Goal: Task Accomplishment & Management: Complete application form

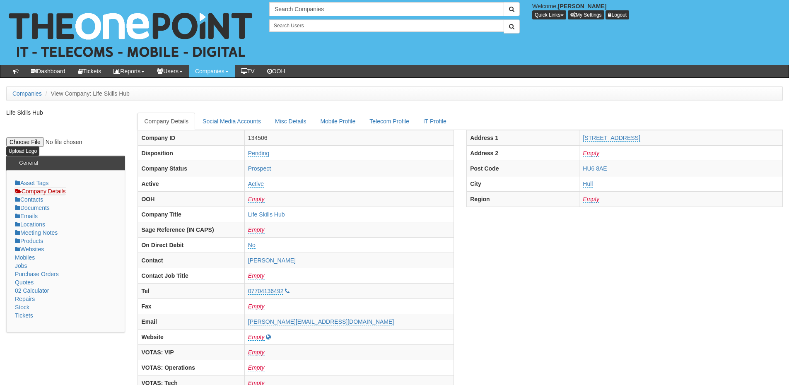
click at [307, 2] on div "Search Companies Welcome, James Kaye Quick Links Add Appointment Appointments A…" at bounding box center [394, 32] width 801 height 65
click at [308, 4] on input "text" at bounding box center [386, 9] width 235 height 14
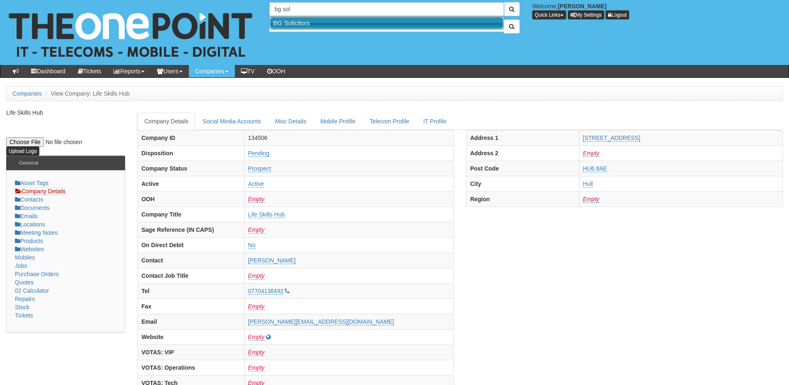
click at [303, 26] on link "BG Solicitors" at bounding box center [386, 23] width 233 height 12
type input "BG Solicitors"
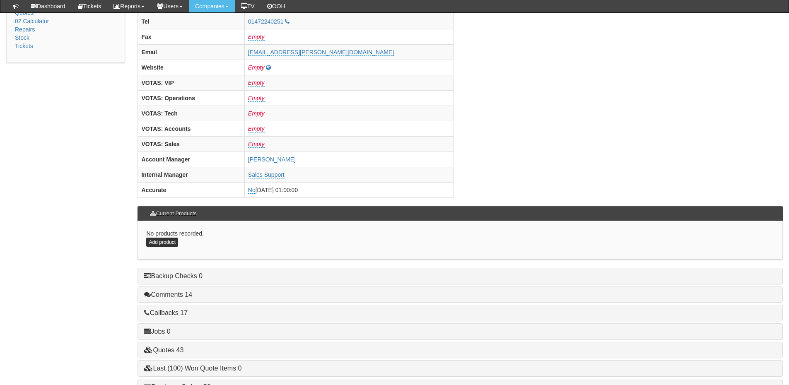
scroll to position [345, 0]
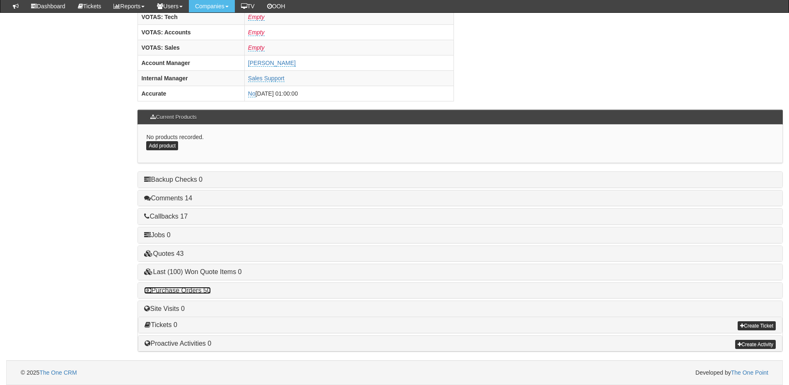
click at [200, 287] on link "Purchase Orders 50" at bounding box center [177, 290] width 66 height 7
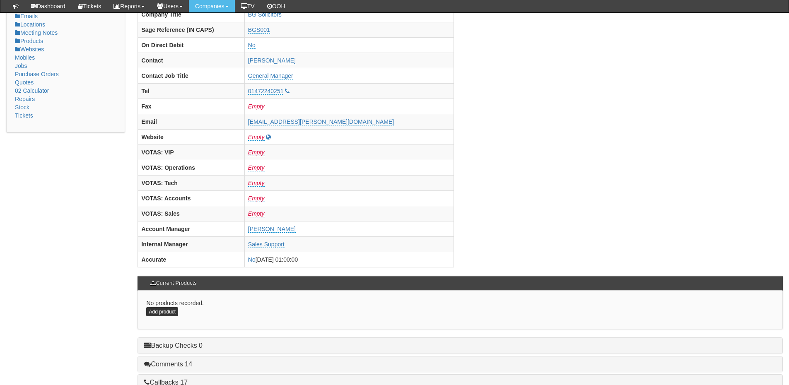
scroll to position [0, 0]
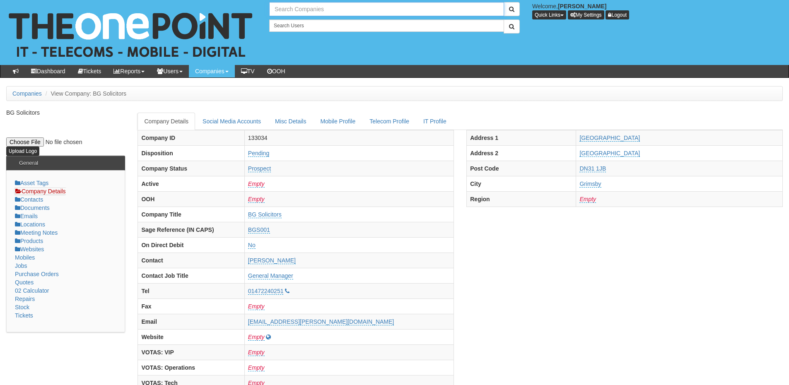
click at [294, 8] on input "text" at bounding box center [386, 9] width 235 height 14
click at [301, 25] on link "NHS City Healthcare Partnership CIC - CHCP" at bounding box center [386, 23] width 233 height 12
type input "NHS City Healthcare Partnership CIC - CHCP"
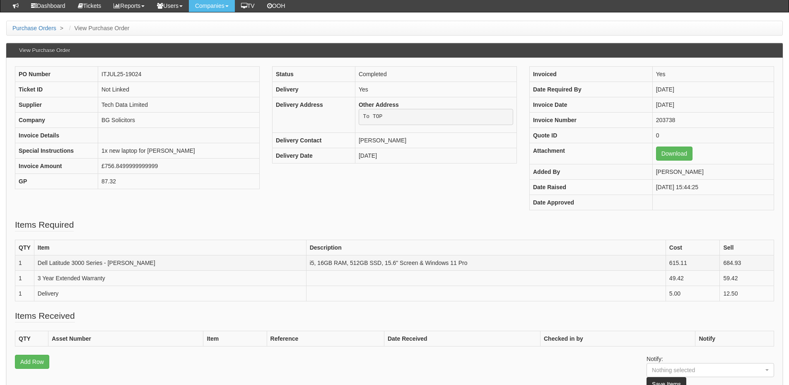
scroll to position [41, 0]
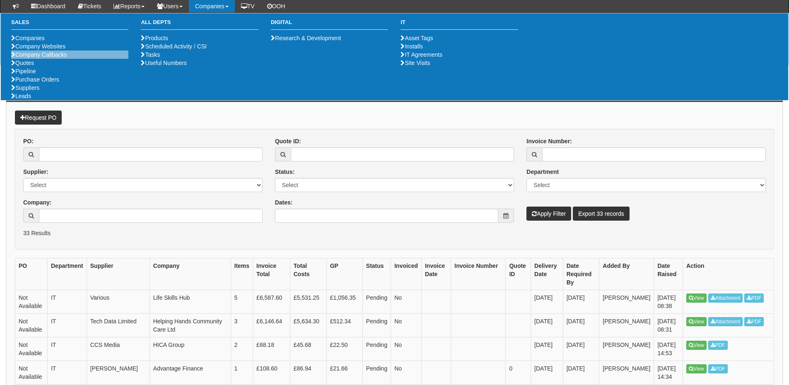
scroll to position [82, 0]
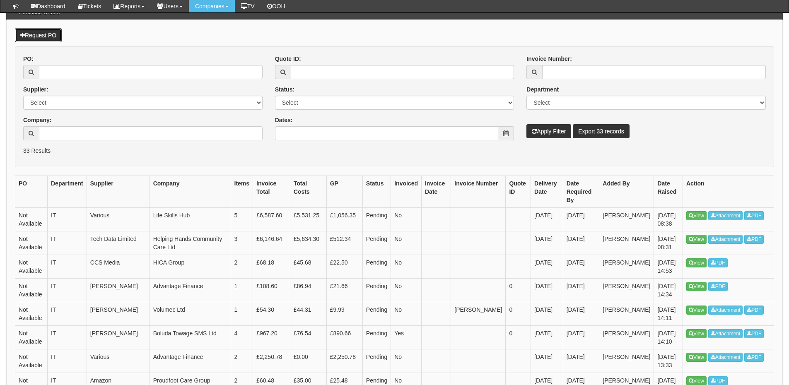
click at [51, 37] on link "Request PO" at bounding box center [38, 35] width 47 height 14
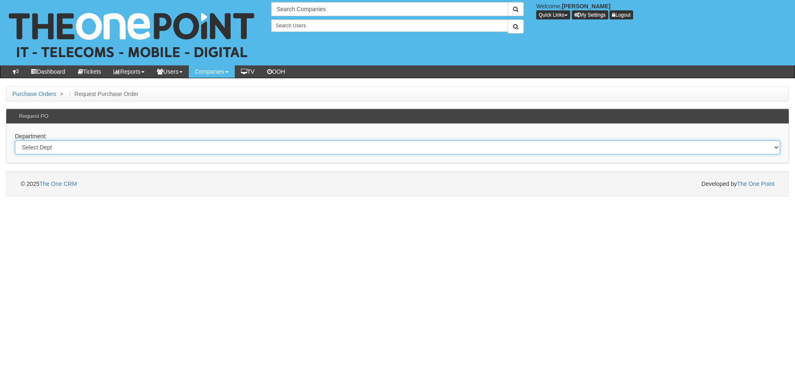
click at [152, 152] on select "Select Dept Digital Internal IT Mobiles Marketing Telecoms" at bounding box center [397, 147] width 765 height 14
select select "?pipeID=&dept=TEL"
click at [15, 140] on select "Select Dept Digital Internal IT Mobiles Marketing Telecoms" at bounding box center [397, 147] width 765 height 14
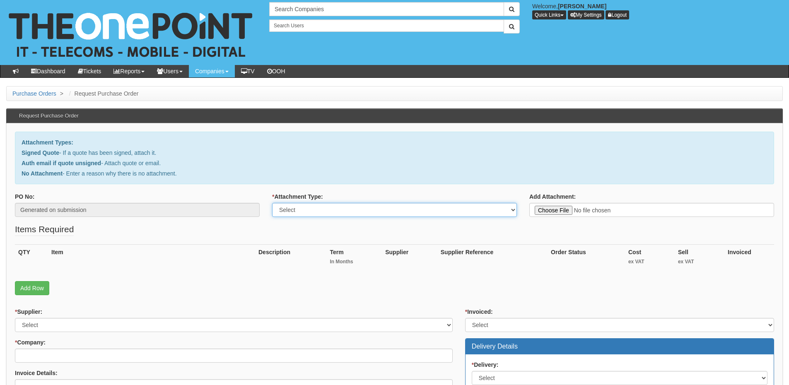
click at [296, 215] on select "Select Signed Quote Auth email with quote if unsigned No Attachment" at bounding box center [394, 210] width 245 height 14
select select "No Attachment"
click at [272, 203] on select "Select Signed Quote Auth email with quote if unsigned No Attachment" at bounding box center [394, 210] width 245 height 14
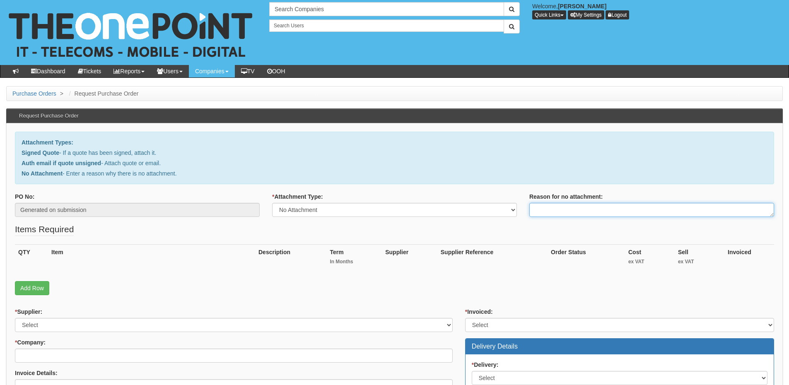
click at [551, 206] on textarea "Reason for no attachment:" at bounding box center [651, 210] width 245 height 14
click at [608, 208] on textarea "Linked to ticket 439550" at bounding box center [651, 210] width 245 height 14
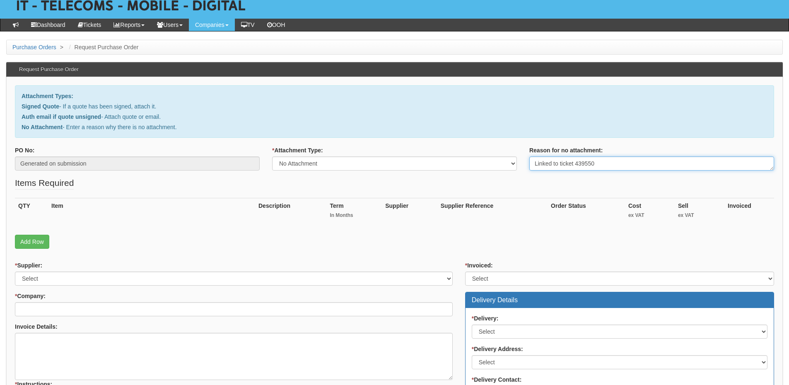
scroll to position [124, 0]
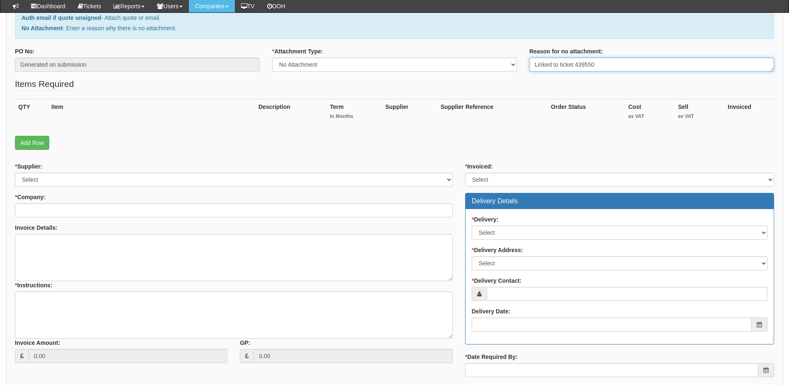
type textarea "Linked to ticket 439550"
click at [11, 320] on div "Invoice Amount: 0.00 GP: 0.00" at bounding box center [234, 334] width 450 height 72
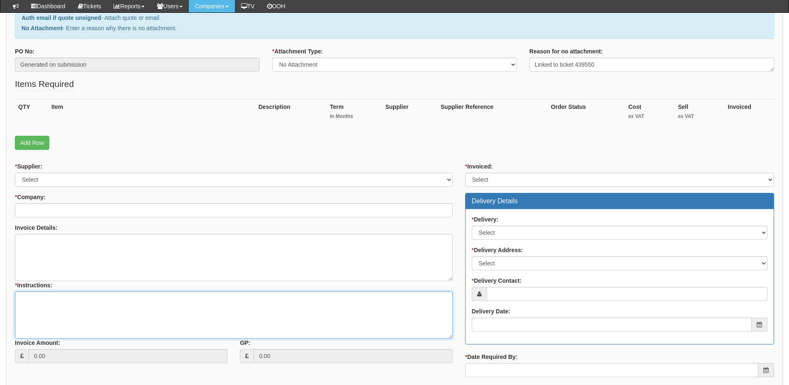
click at [57, 306] on textarea "* Instructions:" at bounding box center [234, 314] width 438 height 47
paste textarea "Linked to ticket 439550"
type textarea "Linked to ticket 439550"
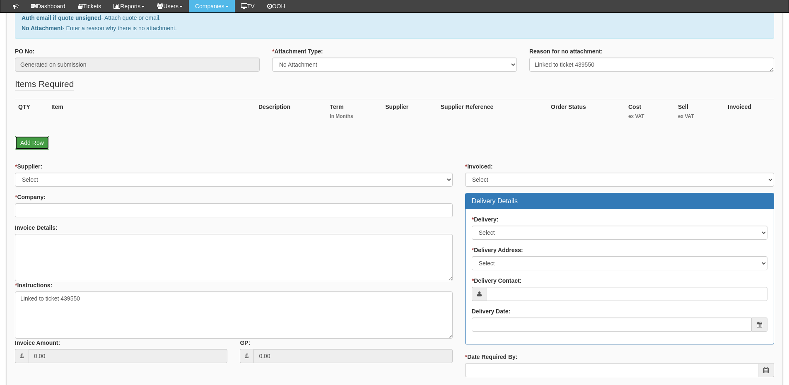
click at [42, 138] on link "Add Row" at bounding box center [32, 143] width 34 height 14
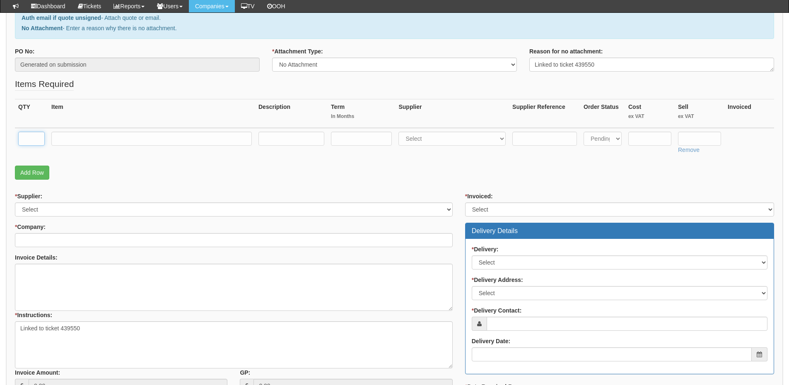
click at [36, 137] on input "text" at bounding box center [31, 139] width 26 height 14
type input "1"
click at [34, 168] on link "Add Row" at bounding box center [32, 173] width 34 height 14
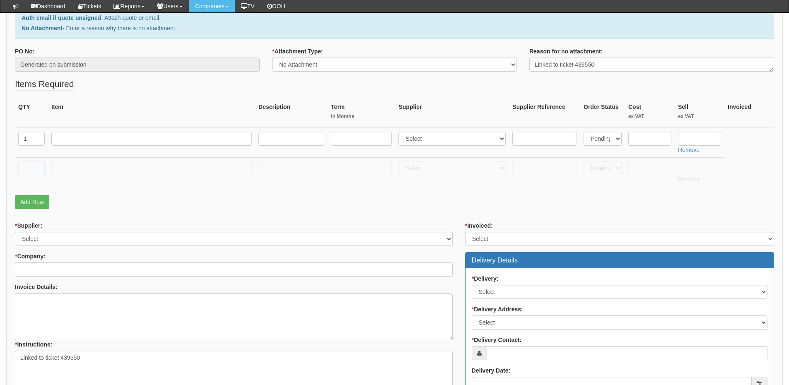
click at [34, 168] on input "text" at bounding box center [31, 168] width 26 height 14
type input "1"
click at [61, 168] on input "text" at bounding box center [151, 168] width 200 height 14
type input "Delivery"
click at [700, 169] on input "text" at bounding box center [699, 168] width 43 height 14
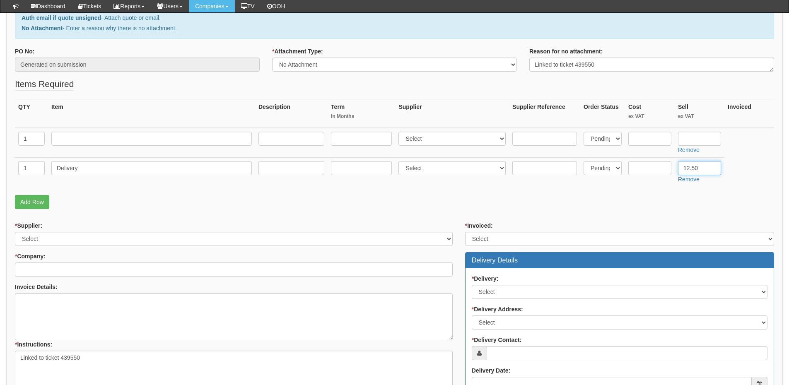
type input "12.50"
click at [642, 137] on input "text" at bounding box center [649, 139] width 43 height 14
type input "63.30"
click at [693, 144] on input "text" at bounding box center [699, 139] width 43 height 14
type input "108.73"
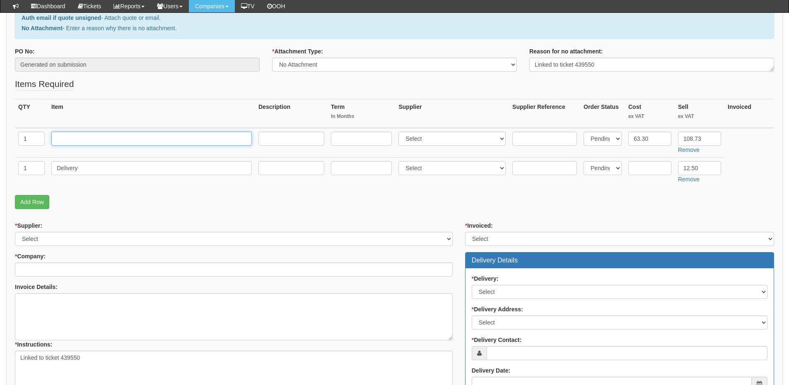
click at [115, 136] on input "text" at bounding box center [151, 139] width 200 height 14
type input "Yealink T42U"
click at [419, 139] on select "Select 123 REG.co.uk 1Password 3 4Gon AA Jones Electric Ltd Abzorb Access Group…" at bounding box center [451, 139] width 107 height 14
select select "72"
click at [400, 132] on select "Select 123 REG.co.uk 1Password 3 4Gon AA Jones Electric Ltd Abzorb Access Group…" at bounding box center [451, 139] width 107 height 14
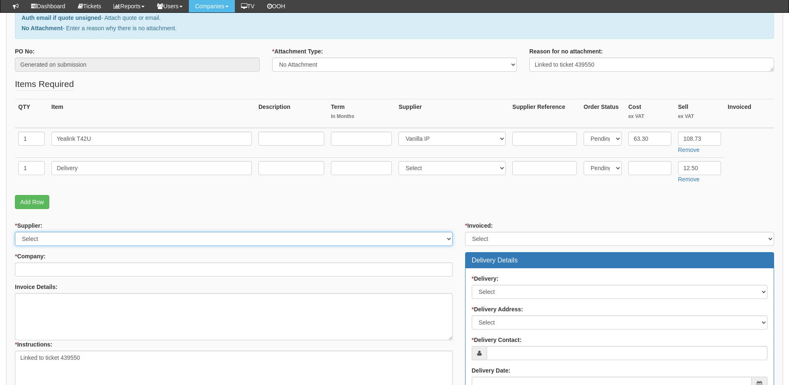
click at [97, 243] on select "Select 123 REG.co.uk 1Password 3 4Gon AA Jones Electric Ltd Abzorb Access Group…" at bounding box center [234, 239] width 438 height 14
select select "72"
click at [15, 232] on select "Select 123 REG.co.uk 1Password 3 4Gon AA Jones Electric Ltd Abzorb Access Group…" at bounding box center [234, 239] width 438 height 14
click at [72, 274] on input "* Company:" at bounding box center [234, 269] width 438 height 14
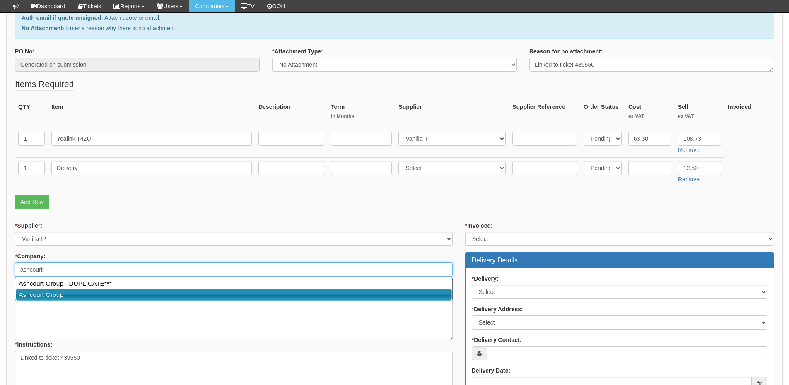
click at [65, 293] on link "Ashcourt Group" at bounding box center [234, 295] width 436 height 12
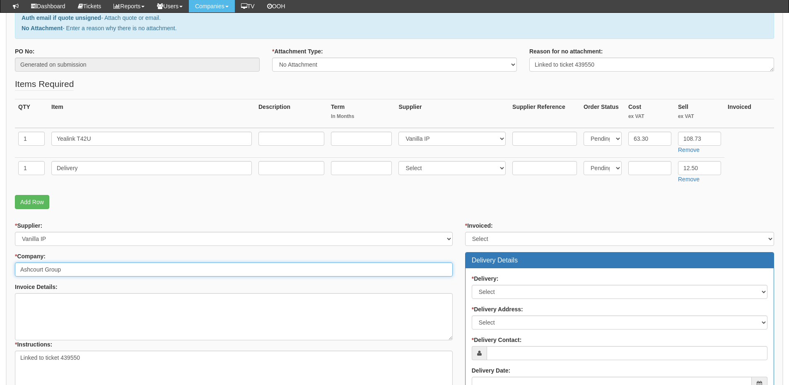
type input "Ashcourt Group"
click at [490, 240] on select "Select Yes No N/A STB (part of order)" at bounding box center [619, 239] width 309 height 14
select select "2"
click at [465, 232] on select "Select Yes No N/A STB (part of order)" at bounding box center [619, 239] width 309 height 14
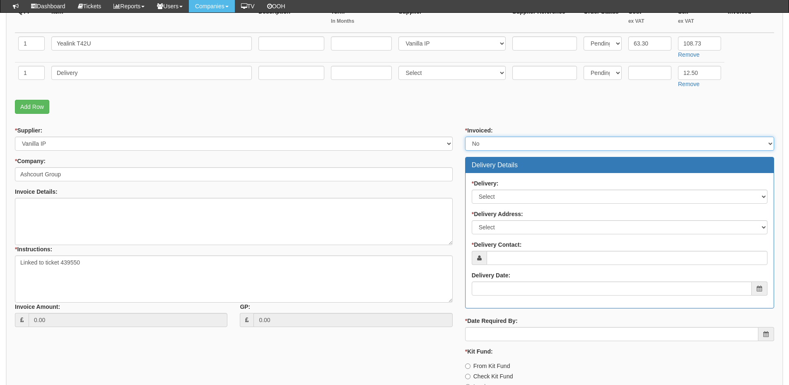
scroll to position [248, 0]
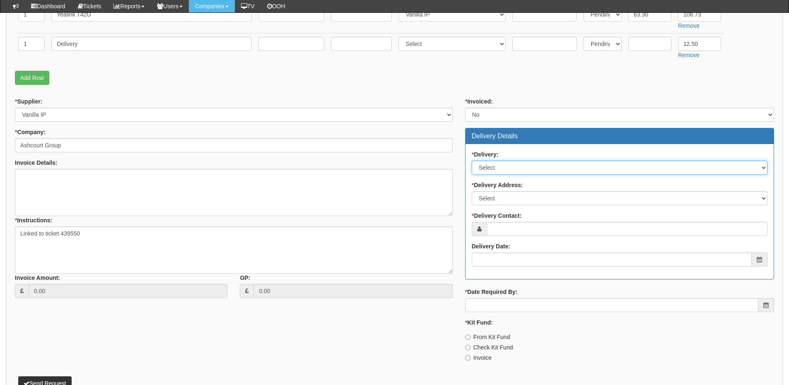
drag, startPoint x: 504, startPoint y: 168, endPoint x: 502, endPoint y: 174, distance: 6.5
click at [504, 168] on select "Select No Not Applicable Yes" at bounding box center [620, 168] width 296 height 14
select select "1"
click at [472, 161] on select "Select No Not Applicable Yes" at bounding box center [620, 168] width 296 height 14
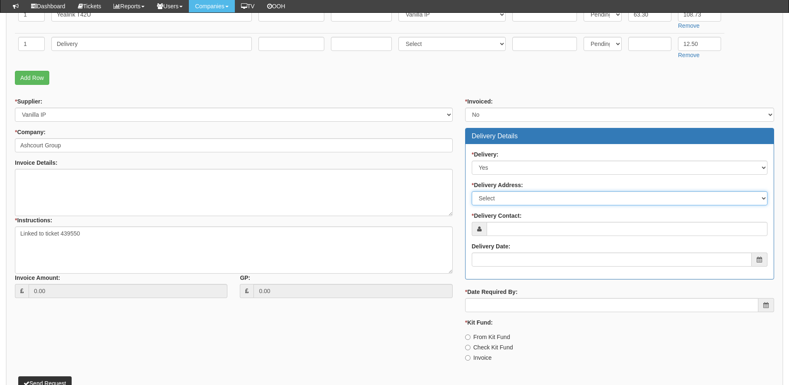
click at [496, 202] on select "Select Not Applicable Main Address - HU6 7SD Other" at bounding box center [620, 198] width 296 height 14
select select "other"
click at [472, 191] on select "Select Not Applicable Main Address - HU6 7SD Other" at bounding box center [620, 198] width 296 height 14
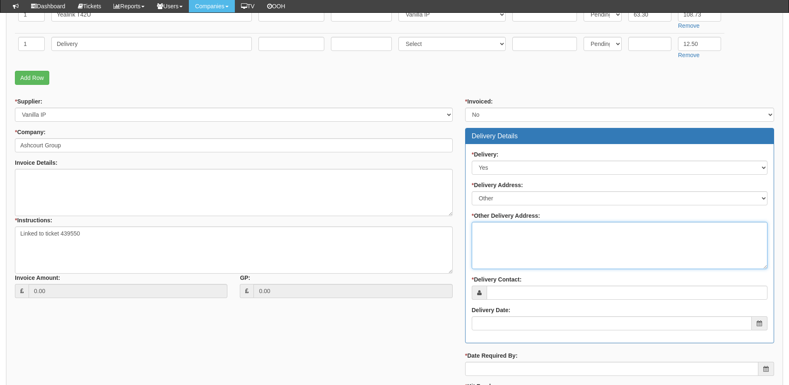
click at [496, 241] on textarea "* Other Delivery Address:" at bounding box center [620, 245] width 296 height 47
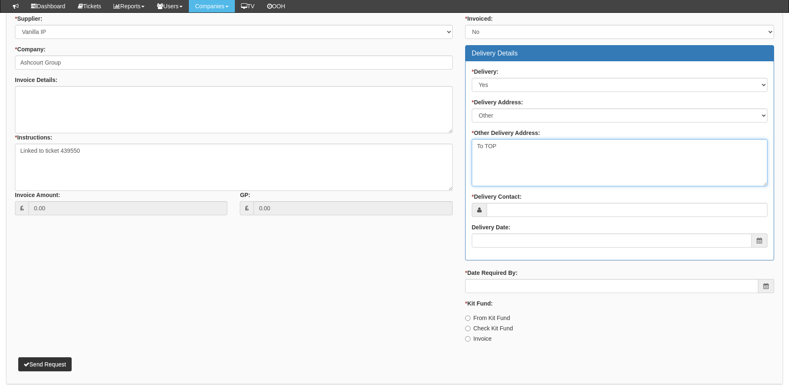
type textarea "To TOP"
click at [515, 202] on div "* Delivery Contact:" at bounding box center [620, 205] width 296 height 24
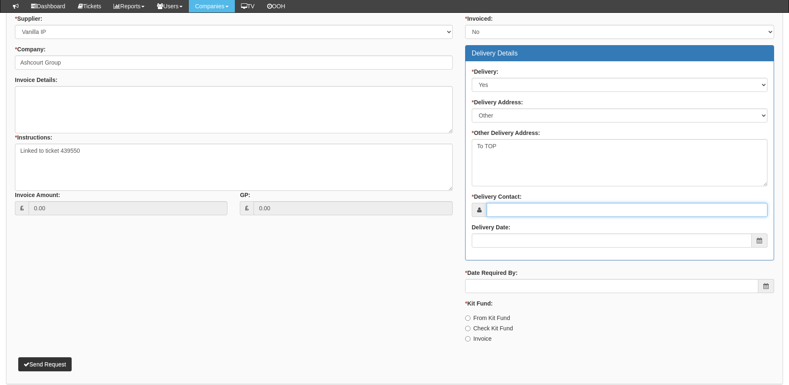
click at [513, 211] on input "* Delivery Contact:" at bounding box center [626, 210] width 281 height 14
type input "Darren Wardill"
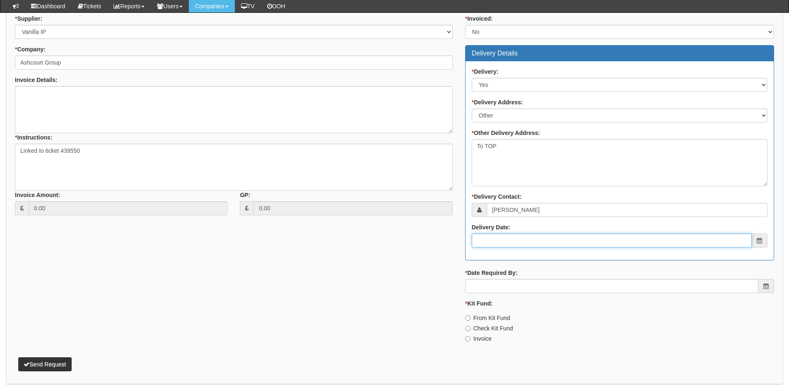
click at [513, 240] on input "Delivery Date:" at bounding box center [612, 240] width 280 height 14
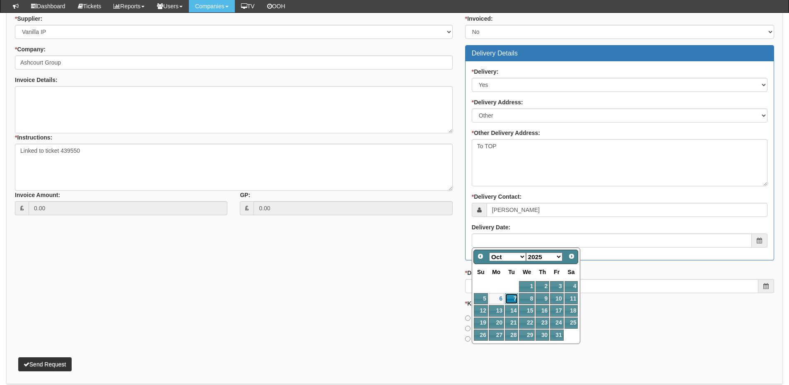
click at [511, 303] on link "7" at bounding box center [511, 298] width 13 height 11
type input "2025-10-07"
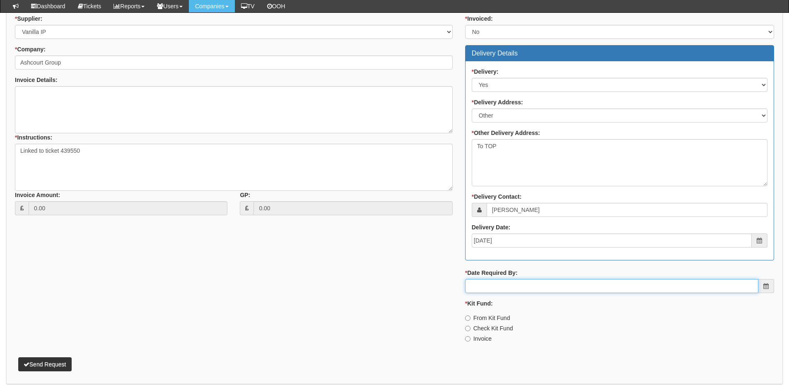
click at [514, 286] on input "* Date Required By:" at bounding box center [611, 286] width 293 height 14
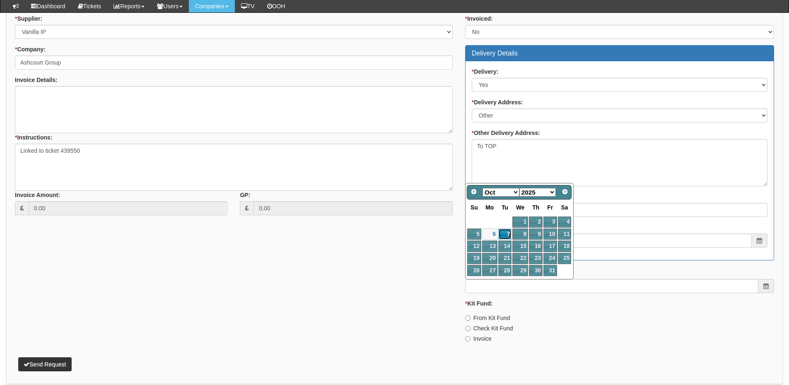
click at [503, 238] on link "7" at bounding box center [504, 234] width 13 height 11
type input "2025-10-07"
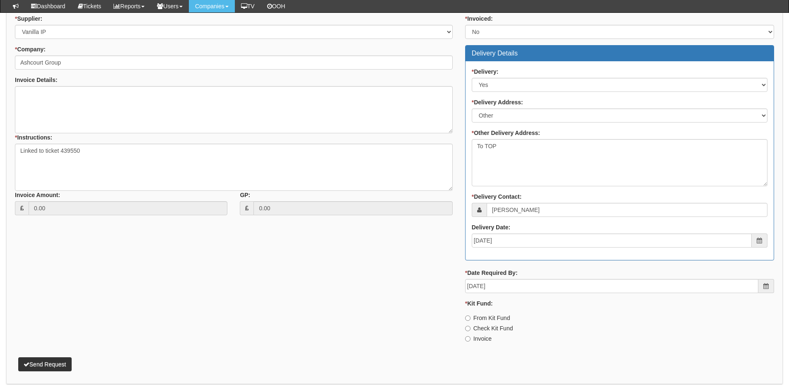
drag, startPoint x: 476, startPoint y: 336, endPoint x: 465, endPoint y: 336, distance: 10.8
click at [475, 336] on label "Invoice" at bounding box center [478, 338] width 26 height 8
click at [470, 336] on input "Invoice" at bounding box center [467, 338] width 5 height 5
radio input "true"
click at [63, 364] on button "Send Request" at bounding box center [44, 364] width 53 height 14
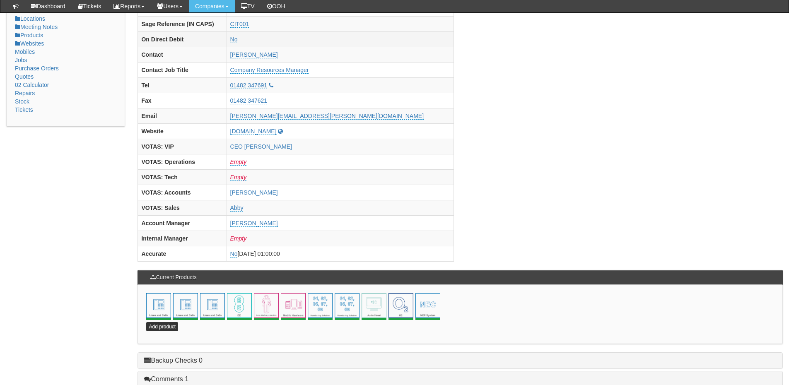
scroll to position [366, 0]
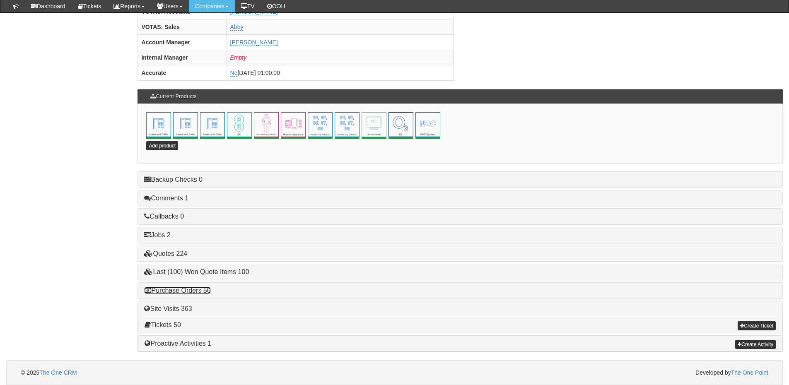
click at [187, 292] on link "Purchase Orders 50" at bounding box center [177, 290] width 66 height 7
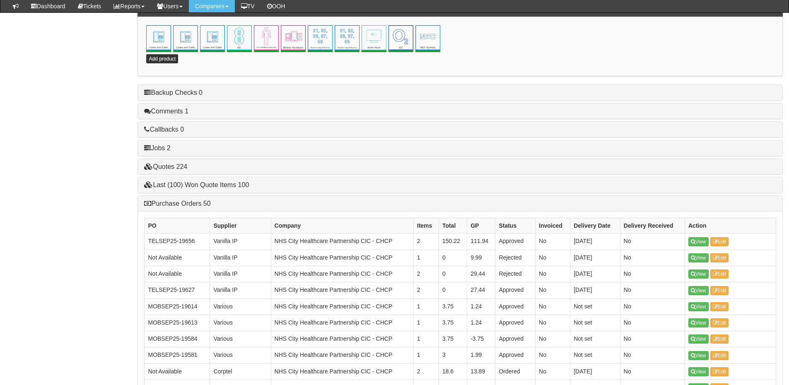
scroll to position [448, 0]
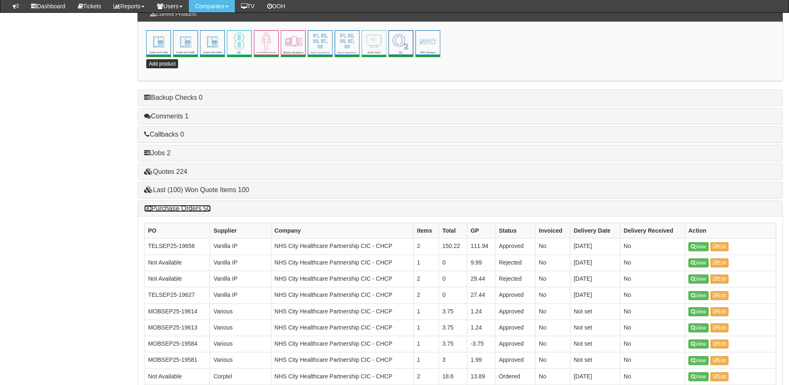
click at [182, 208] on link "Purchase Orders 50" at bounding box center [177, 208] width 66 height 7
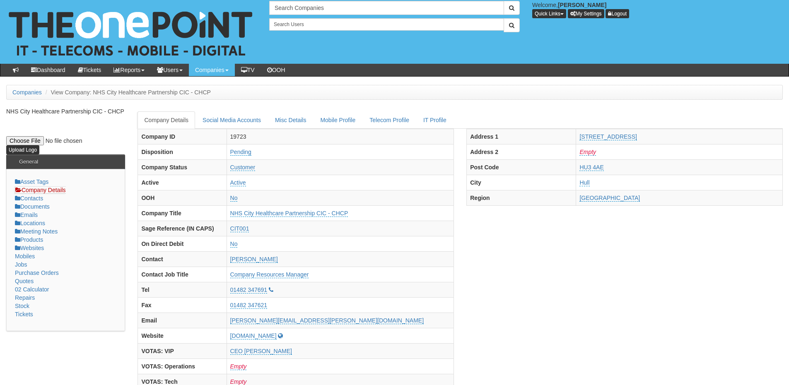
scroll to position [0, 0]
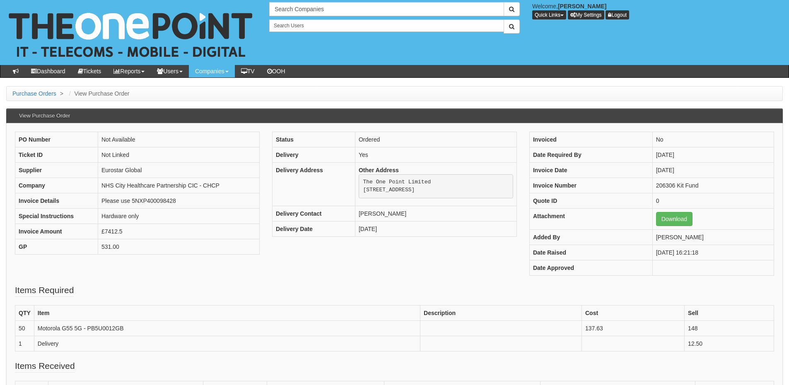
scroll to position [41, 0]
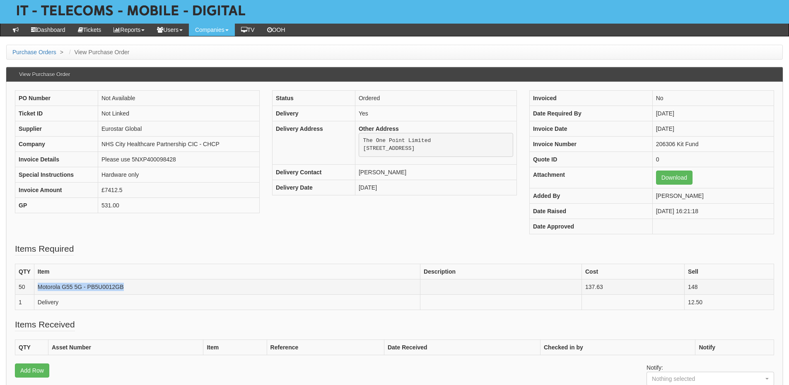
drag, startPoint x: 149, startPoint y: 285, endPoint x: 34, endPoint y: 291, distance: 115.6
click at [34, 291] on td "Motorola G55 5G - PB5U0012GB" at bounding box center [227, 286] width 386 height 15
copy td "Motorola G55 5G - PB5U0012GB"
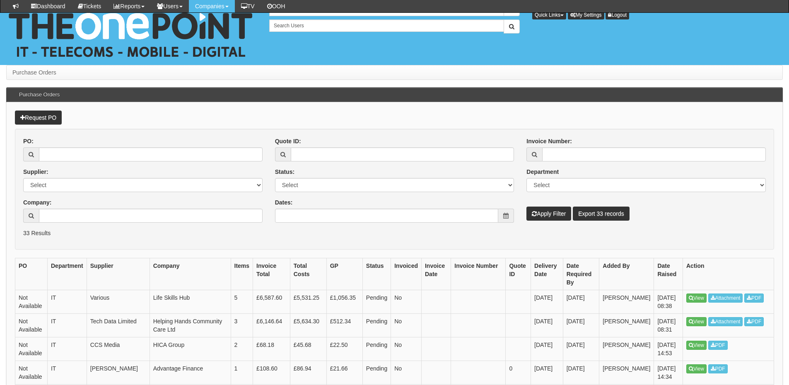
scroll to position [82, 0]
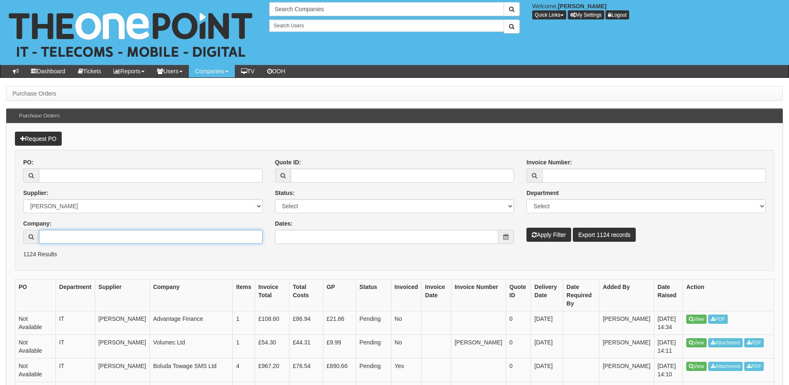
click at [78, 231] on input "Company:" at bounding box center [151, 237] width 224 height 14
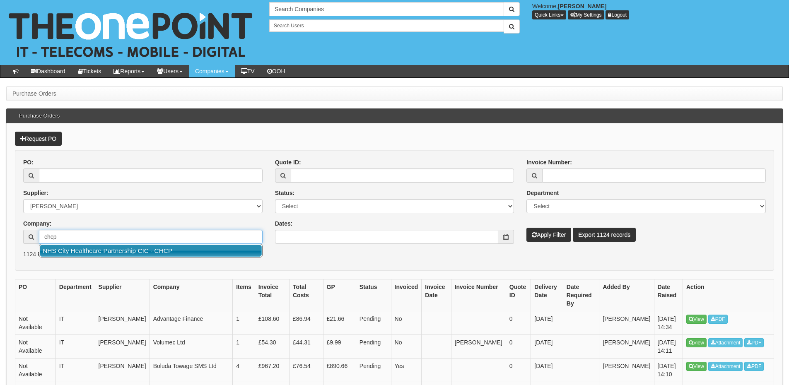
click at [89, 249] on link "NHS City Healthcare Partnership CIC - CHCP" at bounding box center [151, 251] width 222 height 12
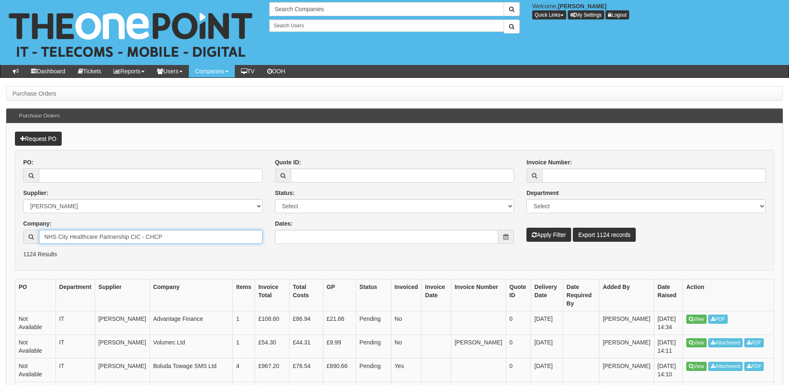
type input "NHS City Healthcare Partnership CIC - CHCP"
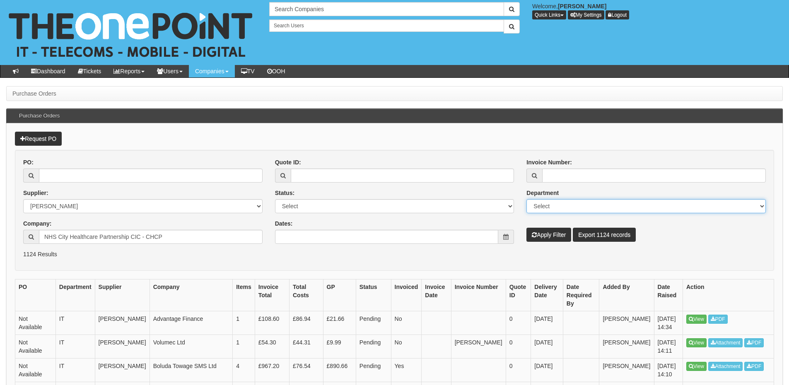
click at [563, 204] on select "Select Mobiles IT Telecoms Marketing Digital Internal" at bounding box center [645, 206] width 239 height 14
select select "TEL"
click at [526, 199] on select "Select Mobiles IT Telecoms Marketing Digital Internal" at bounding box center [645, 206] width 239 height 14
click at [549, 238] on button "Apply Filter" at bounding box center [548, 235] width 45 height 14
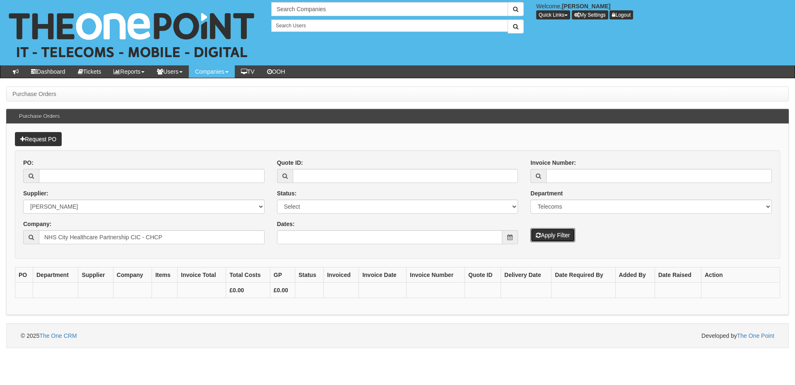
click at [568, 237] on button "Apply Filter" at bounding box center [552, 235] width 45 height 14
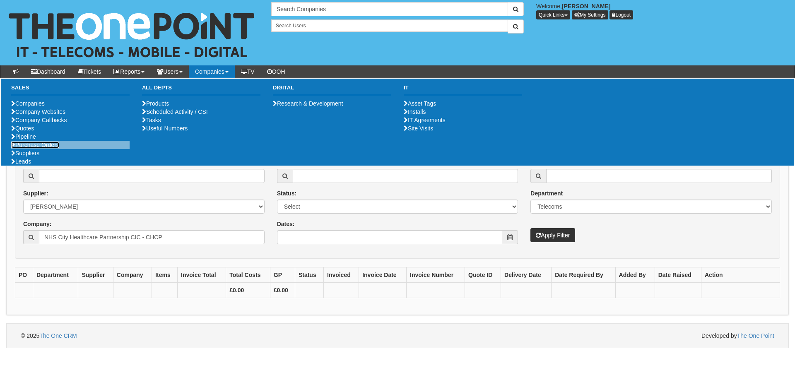
click at [45, 148] on link "Purchase Orders" at bounding box center [35, 145] width 48 height 7
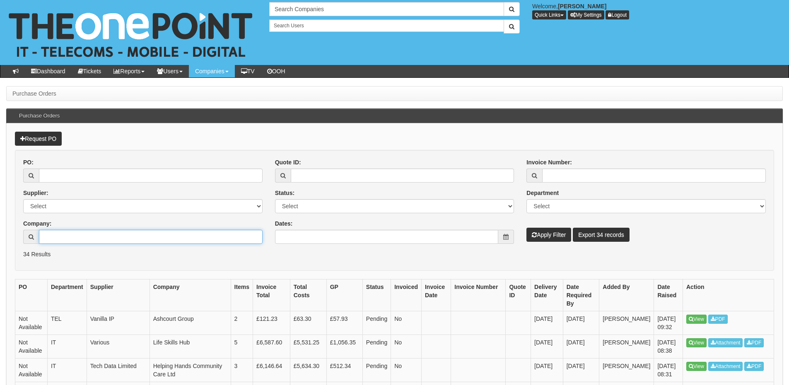
click at [51, 233] on input "Company:" at bounding box center [151, 237] width 224 height 14
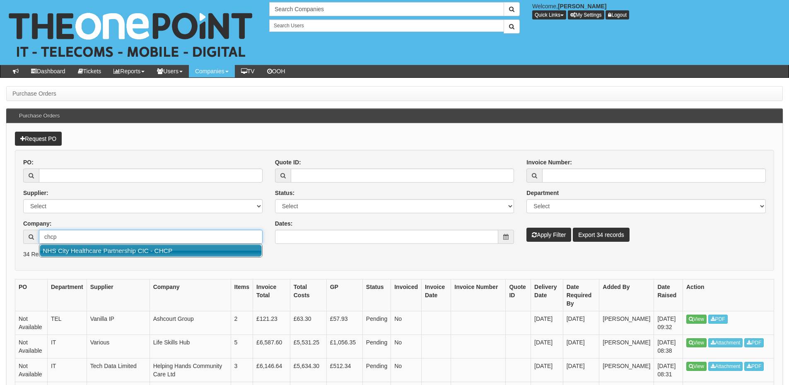
click at [84, 250] on link "NHS City Healthcare Partnership CIC - CHCP" at bounding box center [151, 251] width 222 height 12
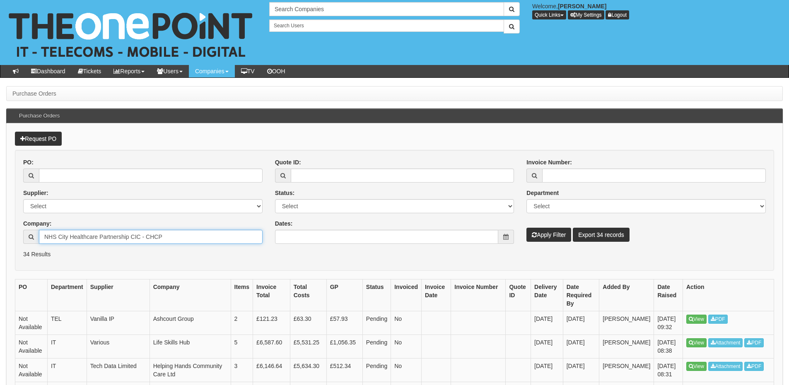
type input "NHS City Healthcare Partnership CIC - CHCP"
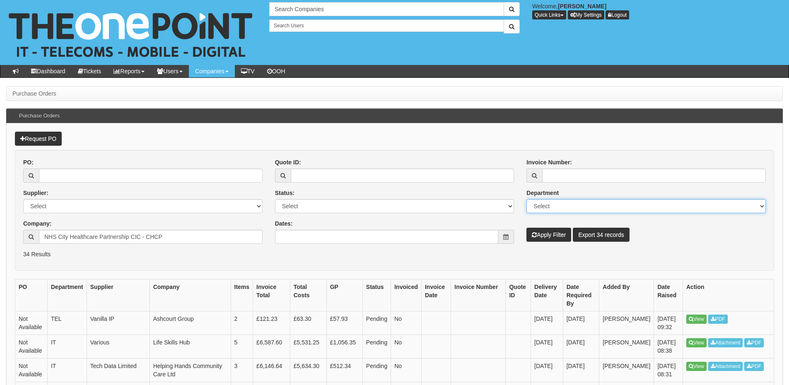
click at [551, 202] on select "Select Mobiles IT Telecoms Marketing Digital Internal" at bounding box center [645, 206] width 239 height 14
select select "TEL"
click at [526, 199] on select "Select Mobiles IT Telecoms Marketing Digital Internal" at bounding box center [645, 206] width 239 height 14
click at [555, 238] on button "Apply Filter" at bounding box center [548, 235] width 45 height 14
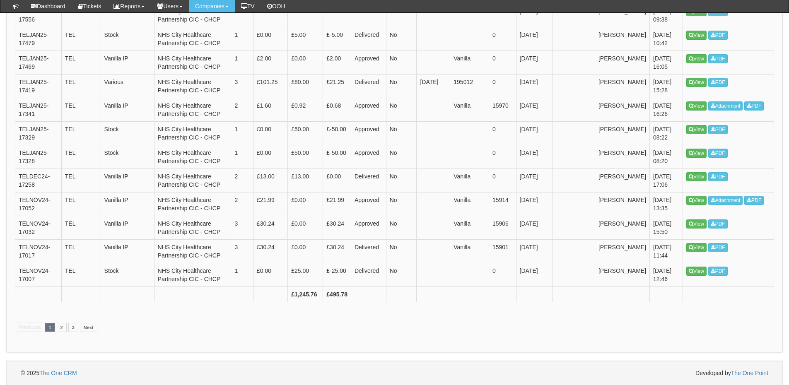
scroll to position [1175, 0]
click at [58, 327] on link "2" at bounding box center [62, 326] width 10 height 9
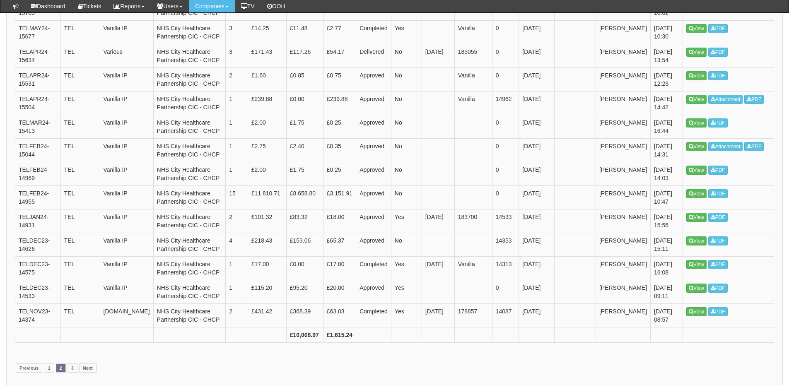
scroll to position [1184, 0]
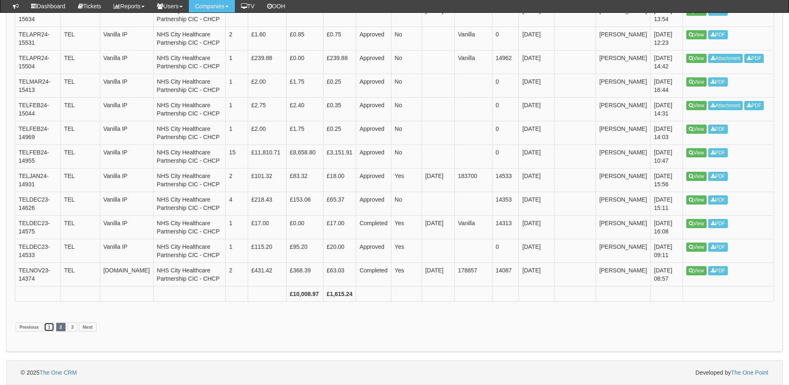
drag, startPoint x: 49, startPoint y: 326, endPoint x: 72, endPoint y: 318, distance: 24.0
click at [49, 326] on link "1" at bounding box center [49, 326] width 10 height 9
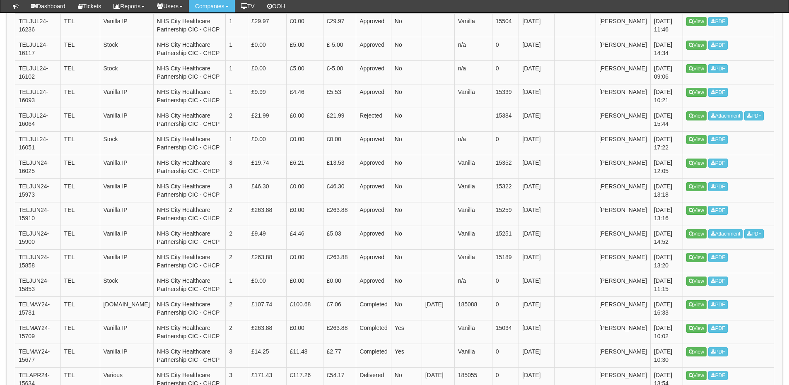
scroll to position [714, 0]
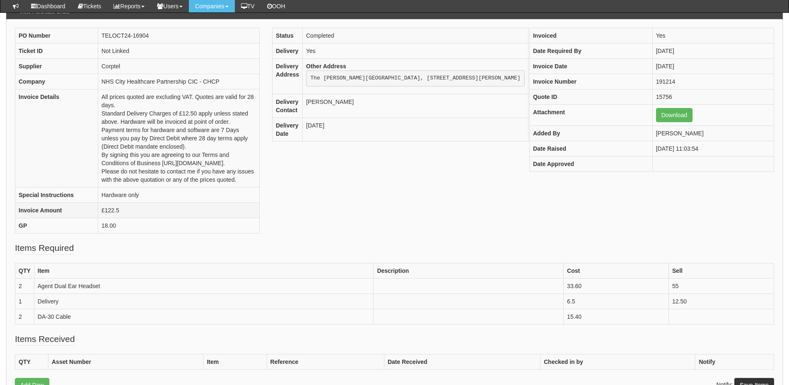
scroll to position [82, 0]
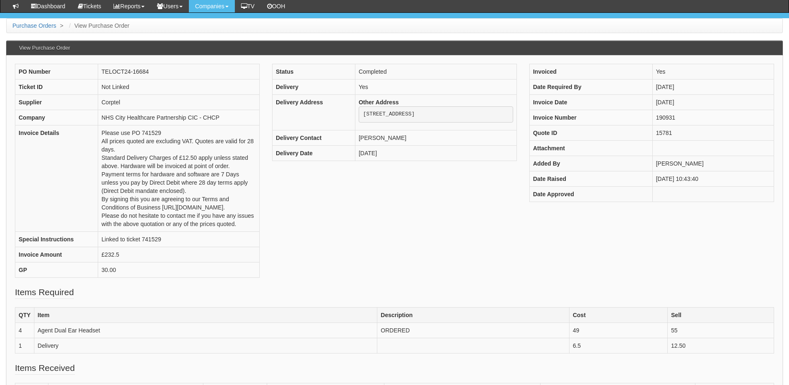
scroll to position [41, 0]
